Goal: Task Accomplishment & Management: Complete application form

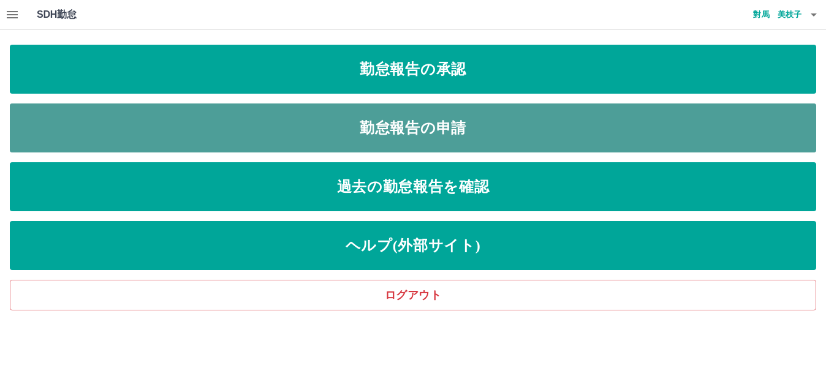
click at [187, 115] on link "勤怠報告の申請" at bounding box center [413, 128] width 807 height 49
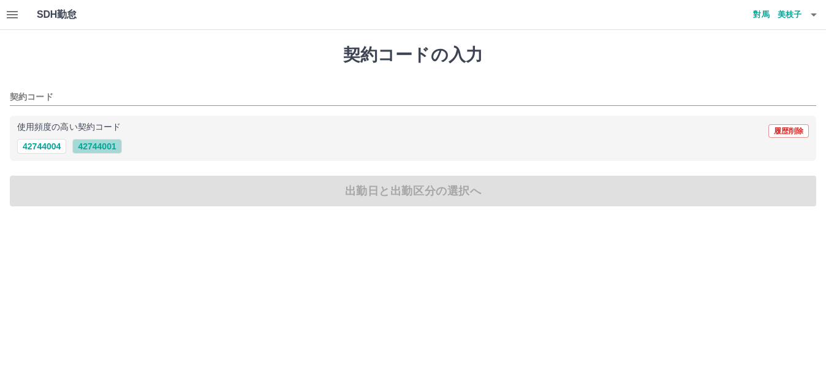
click at [104, 148] on button "42744001" at bounding box center [96, 146] width 49 height 15
type input "********"
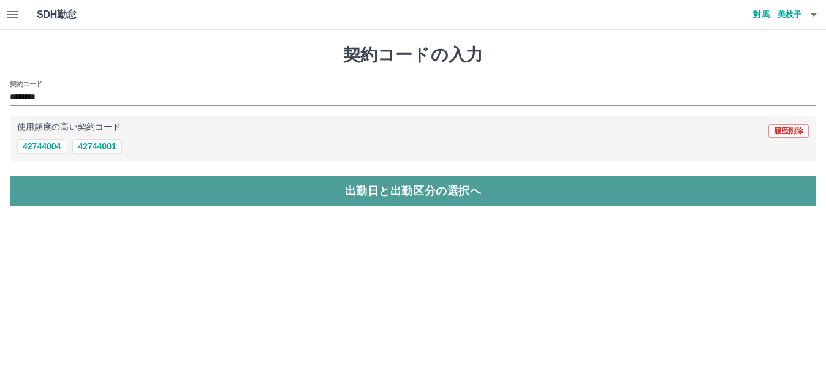
click at [94, 185] on button "出勤日と出勤区分の選択へ" at bounding box center [413, 191] width 807 height 31
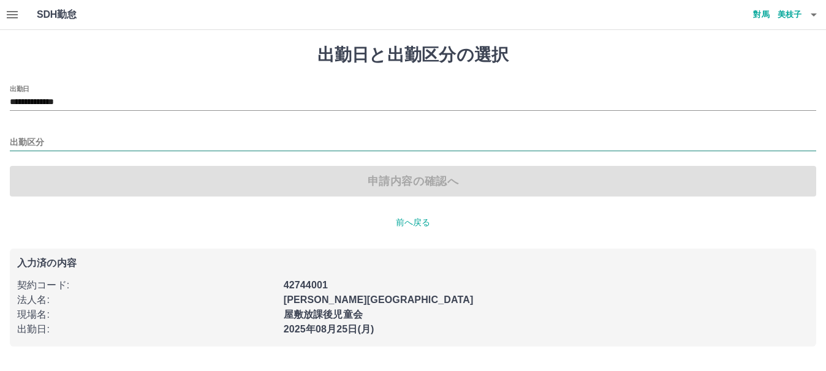
click at [28, 139] on input "出勤区分" at bounding box center [413, 142] width 807 height 15
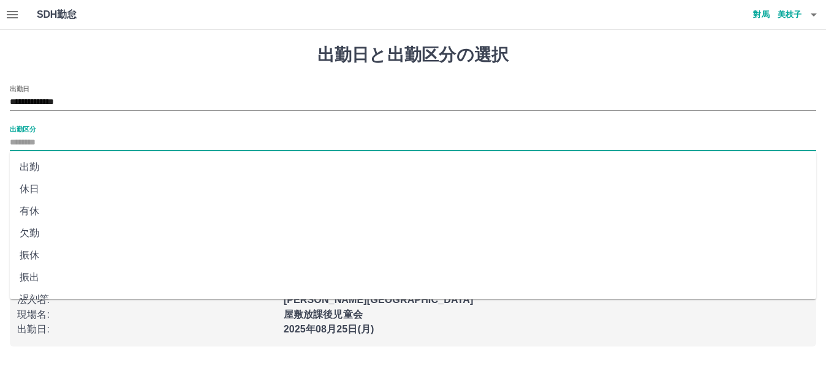
click at [26, 165] on li "出勤" at bounding box center [413, 167] width 807 height 22
type input "**"
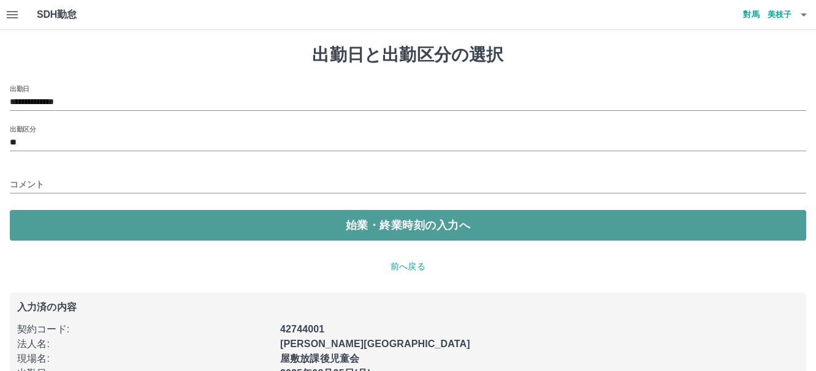
click at [47, 226] on button "始業・終業時刻の入力へ" at bounding box center [408, 225] width 796 height 31
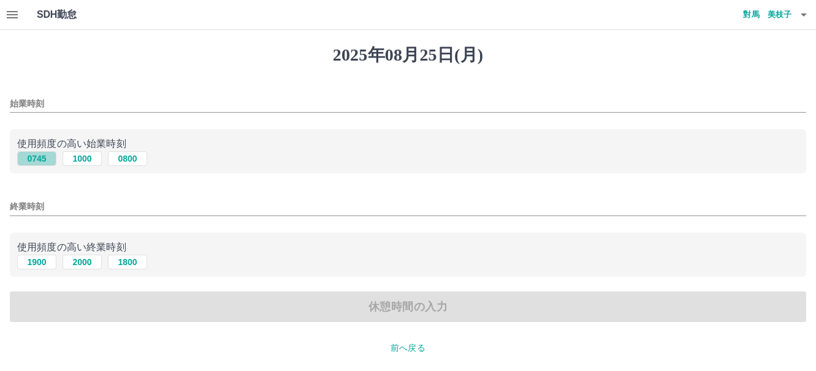
click at [36, 161] on button "0745" at bounding box center [36, 158] width 39 height 15
type input "****"
click at [33, 261] on button "1900" at bounding box center [36, 262] width 39 height 15
type input "****"
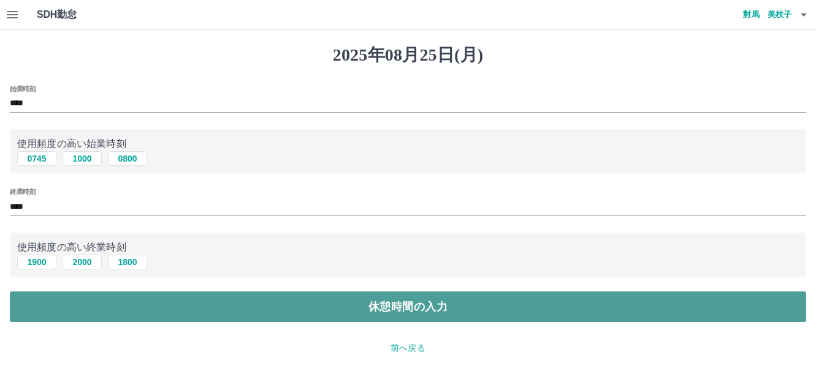
click at [121, 307] on button "休憩時間の入力" at bounding box center [408, 307] width 796 height 31
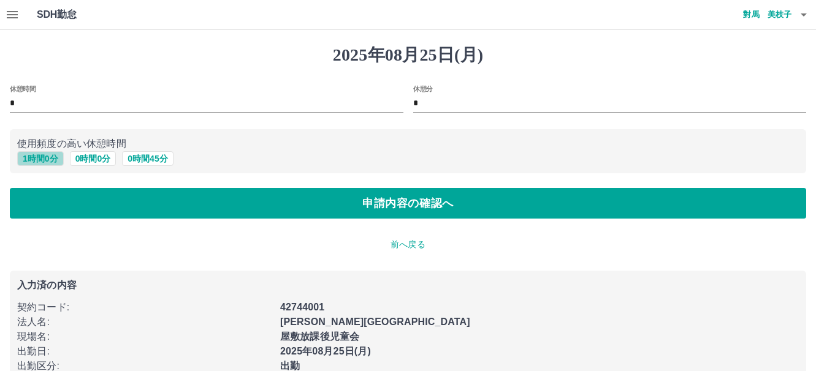
click at [42, 159] on button "1 時間 0 分" at bounding box center [40, 158] width 47 height 15
type input "*"
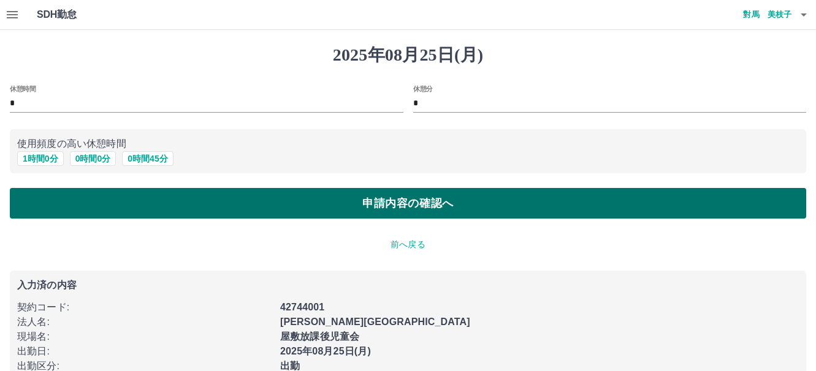
click at [37, 208] on button "申請内容の確認へ" at bounding box center [408, 203] width 796 height 31
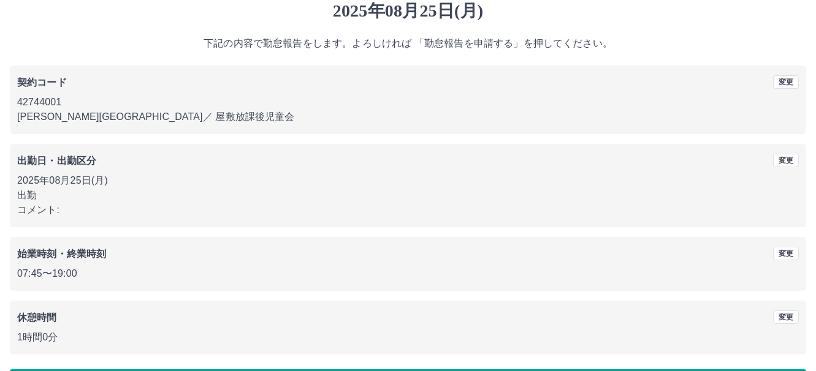
scroll to position [88, 0]
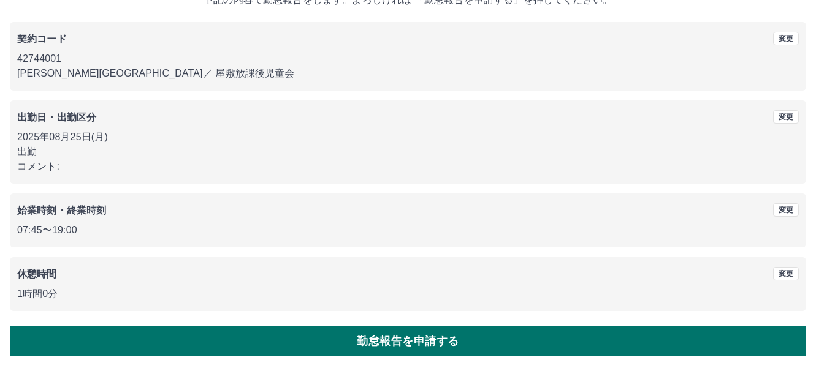
click at [343, 343] on button "勤怠報告を申請する" at bounding box center [408, 341] width 796 height 31
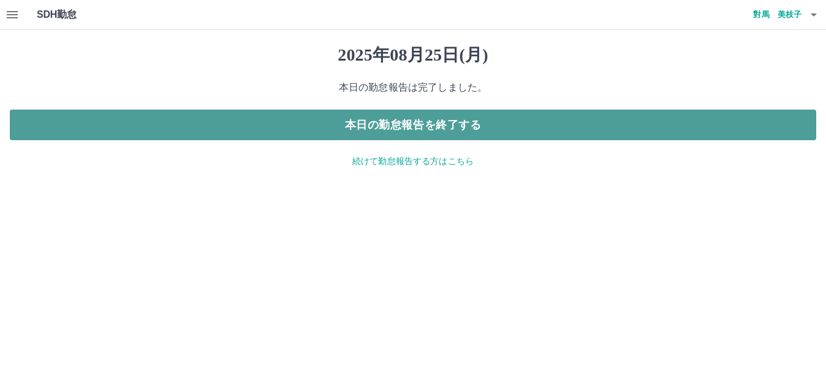
click at [324, 128] on button "本日の勤怠報告を終了する" at bounding box center [413, 125] width 807 height 31
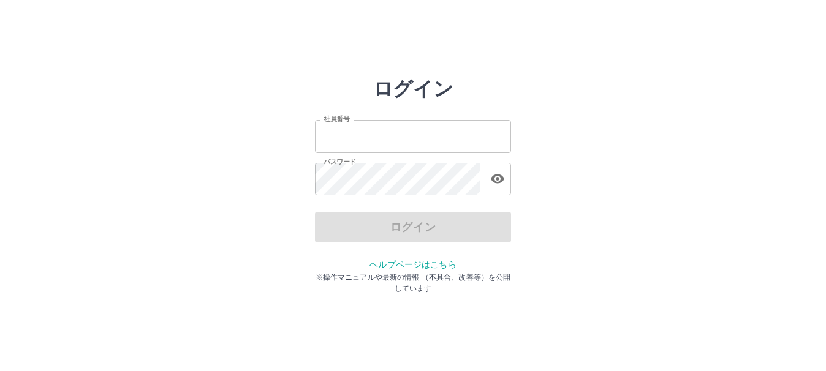
type input "*******"
click at [376, 227] on div "ログイン" at bounding box center [413, 227] width 196 height 31
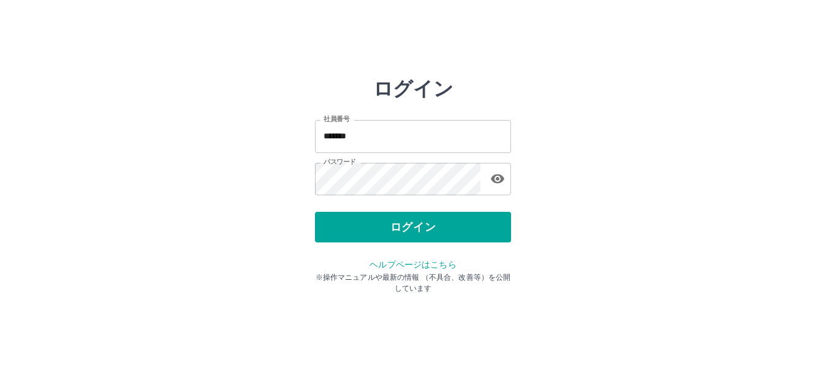
click at [376, 227] on button "ログイン" at bounding box center [413, 227] width 196 height 31
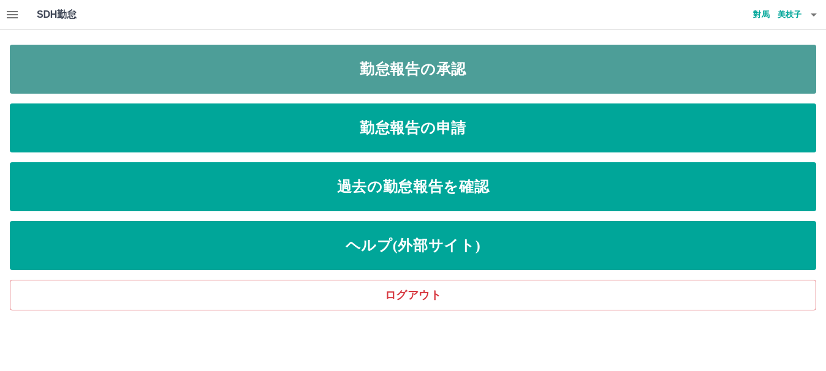
click at [89, 55] on link "勤怠報告の承認" at bounding box center [413, 69] width 807 height 49
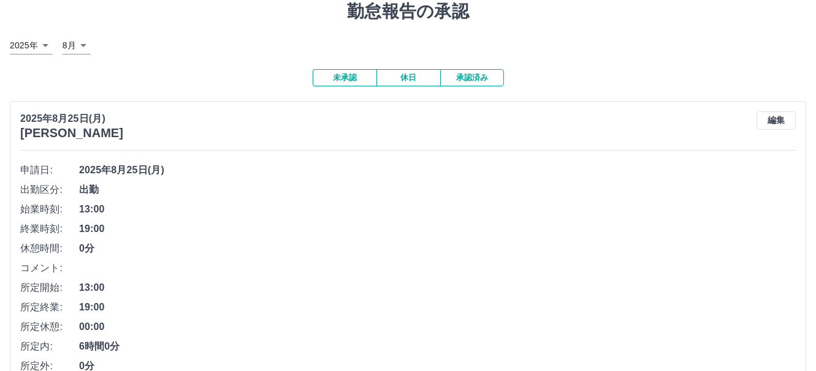
scroll to position [123, 0]
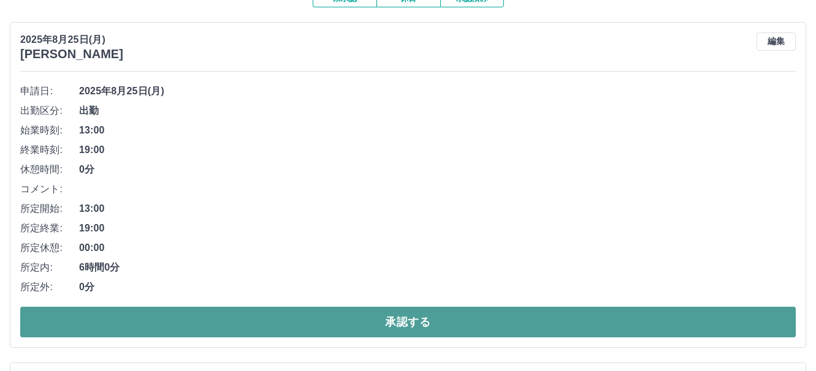
click at [104, 320] on button "承認する" at bounding box center [407, 322] width 775 height 31
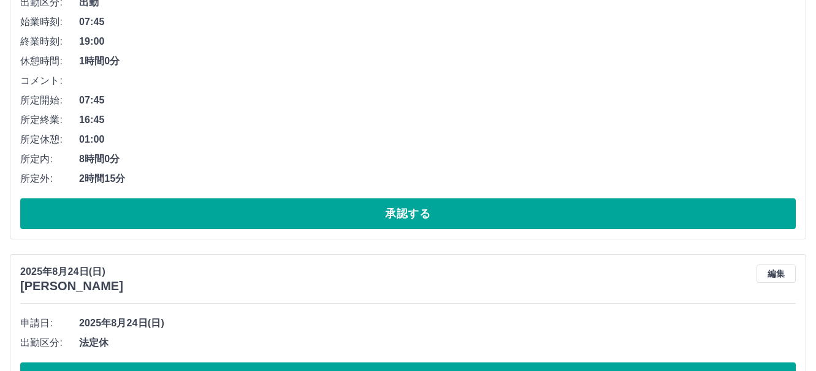
scroll to position [280, 0]
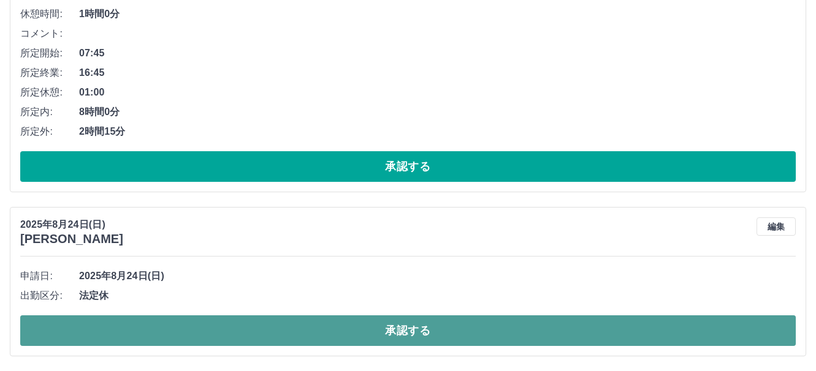
click at [74, 329] on button "承認する" at bounding box center [407, 331] width 775 height 31
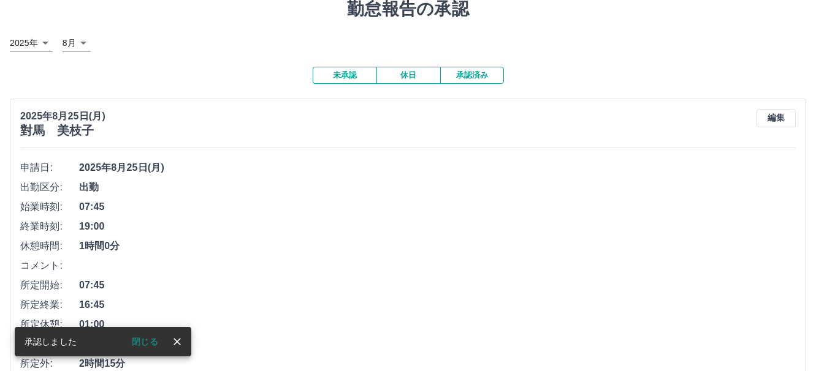
scroll to position [0, 0]
